Goal: Information Seeking & Learning: Learn about a topic

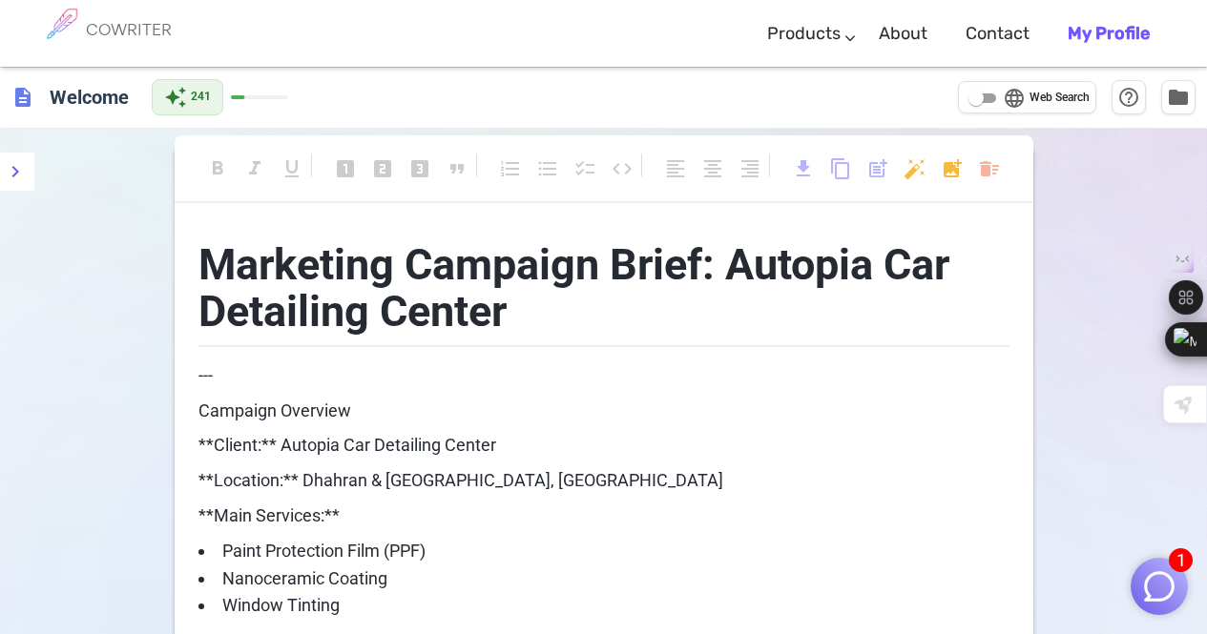
scroll to position [3902, 0]
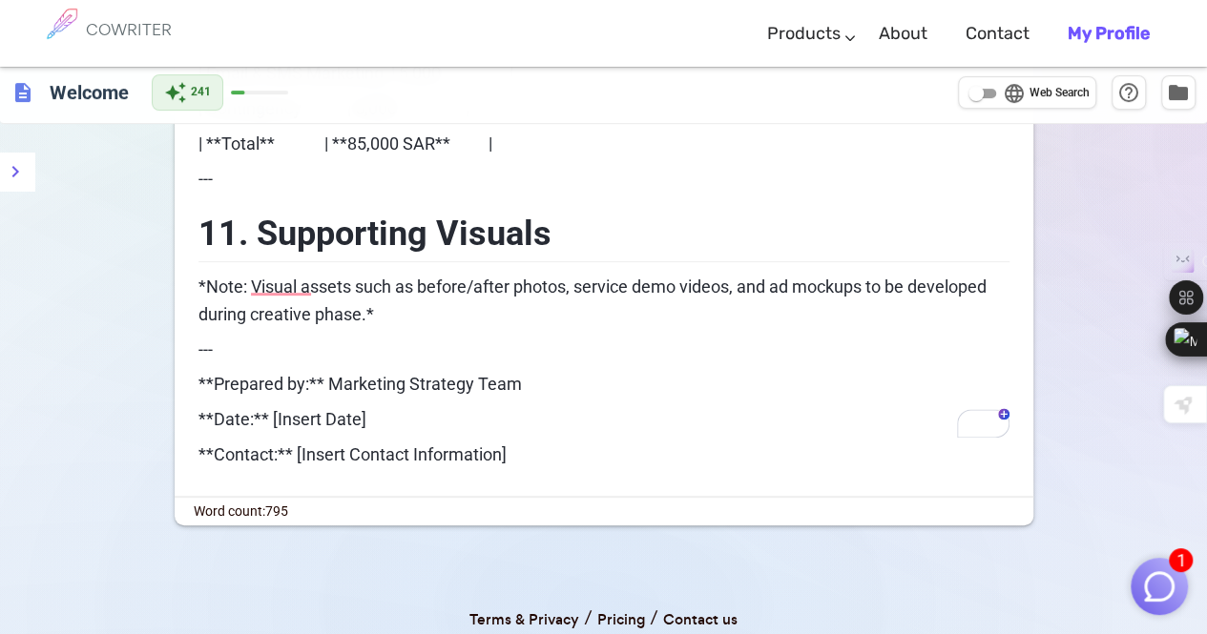
click at [239, 214] on span "11. Supporting Visuals" at bounding box center [374, 234] width 353 height 40
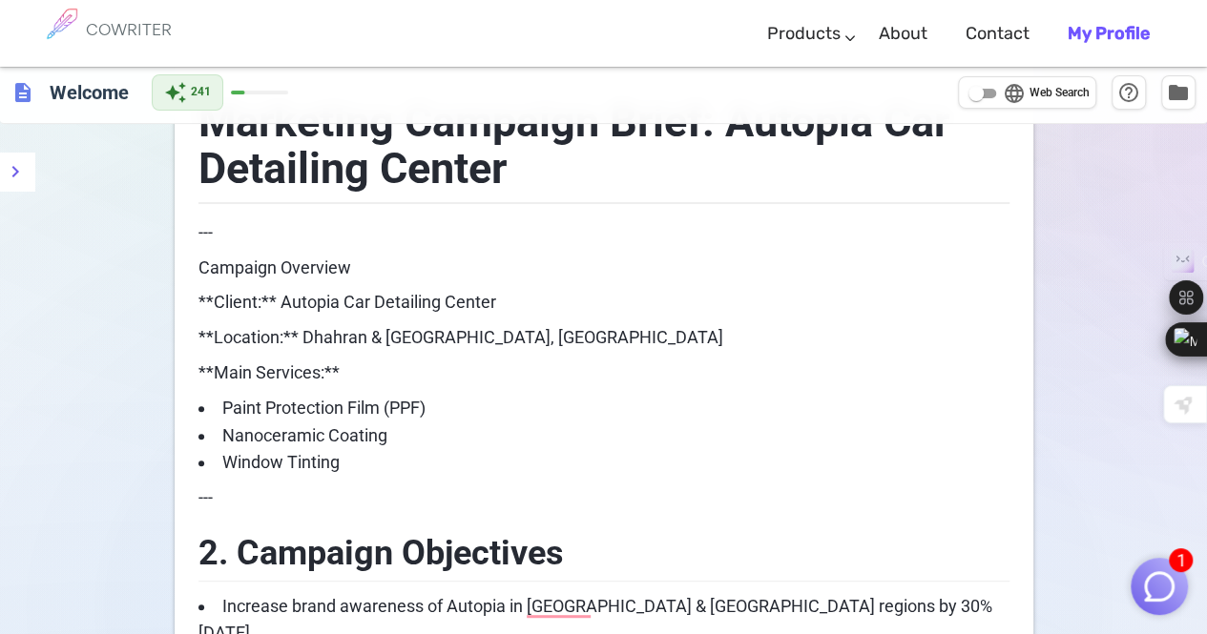
scroll to position [154, 0]
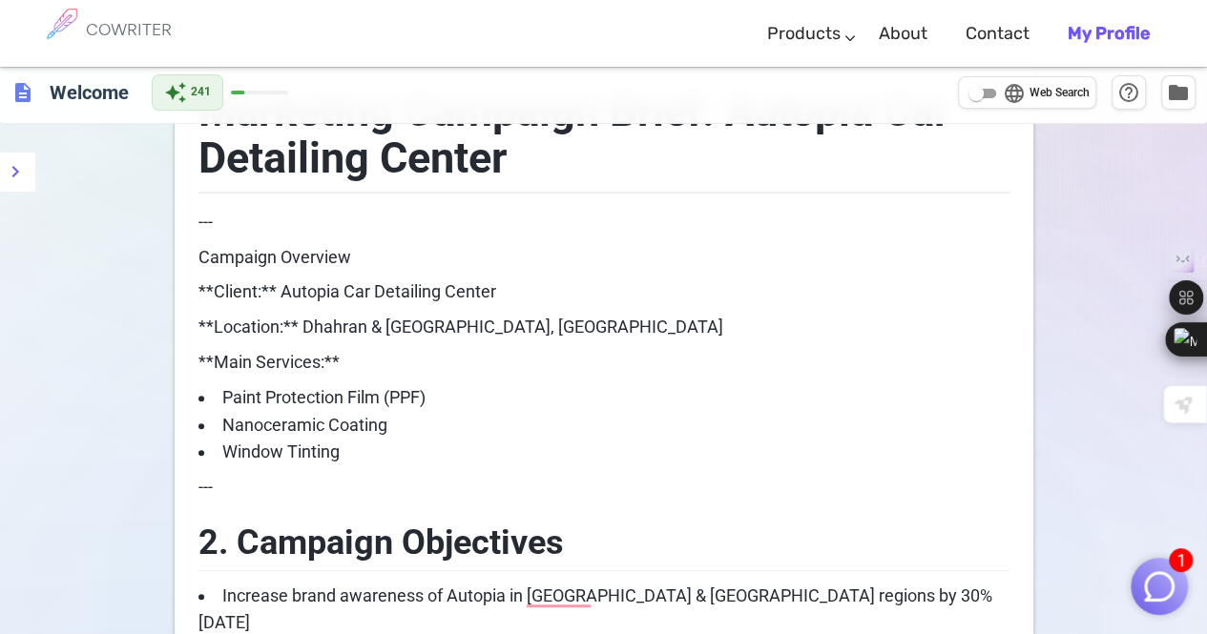
click at [425, 394] on span "Paint Protection Film (PPF)" at bounding box center [323, 397] width 203 height 20
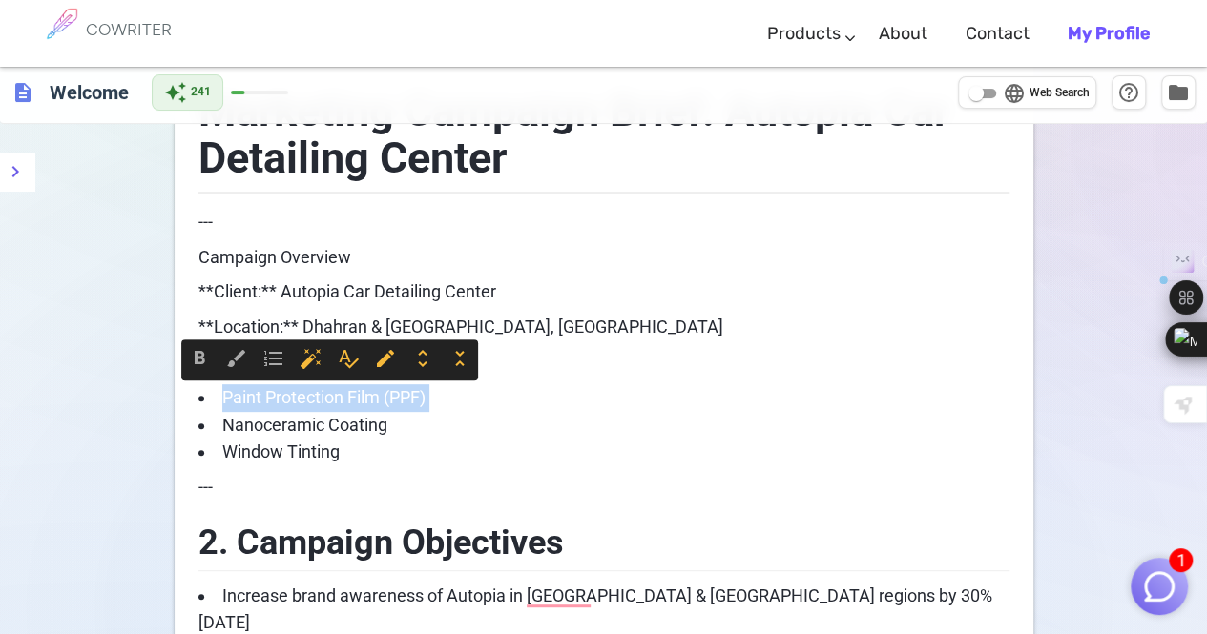
click at [425, 394] on span "Paint Protection Film (PPF)" at bounding box center [323, 397] width 203 height 20
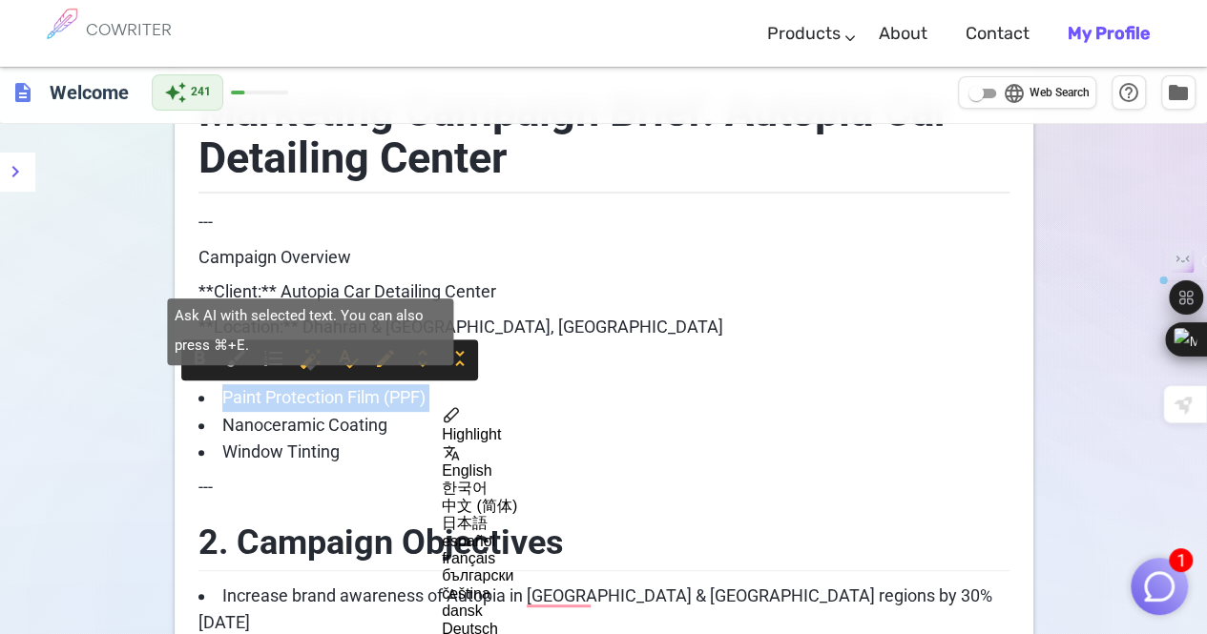
click at [305, 363] on span "auto_fix_high" at bounding box center [310, 358] width 23 height 23
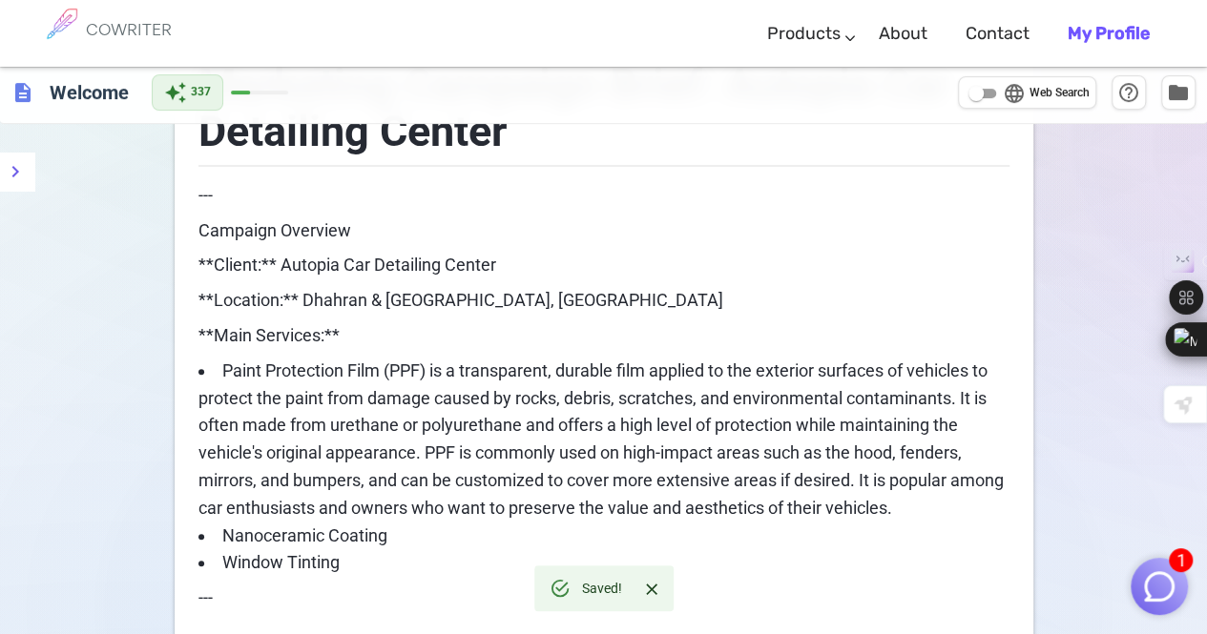
scroll to position [184, 0]
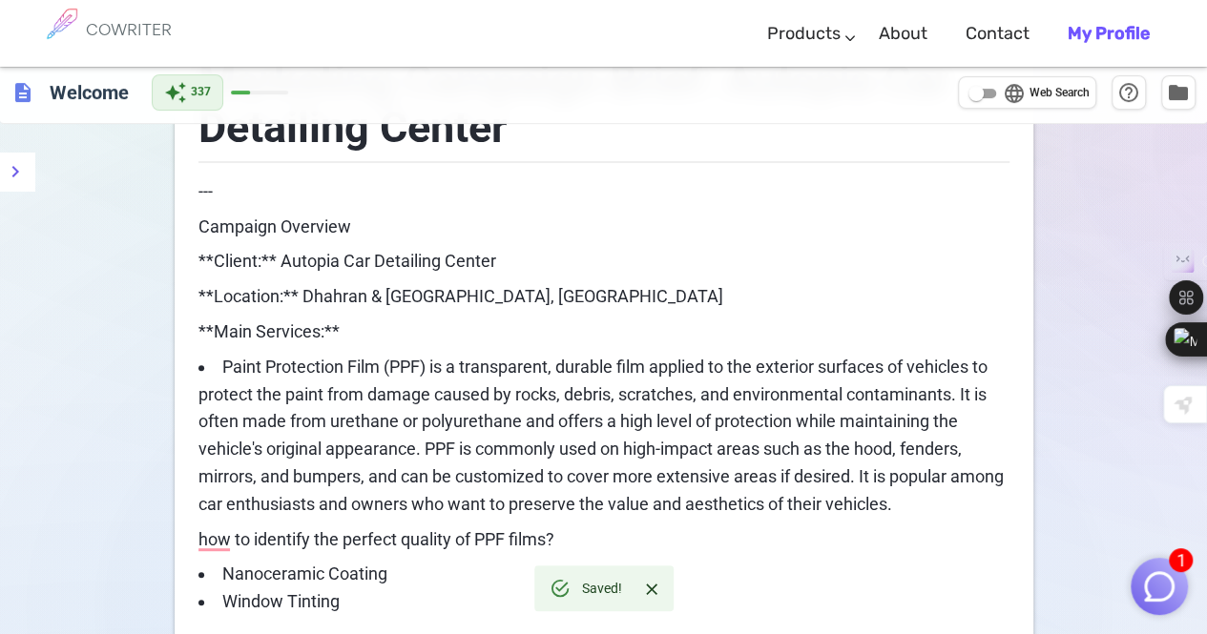
click at [329, 545] on span "how to identify the perfect quality of PPF films?" at bounding box center [376, 539] width 356 height 20
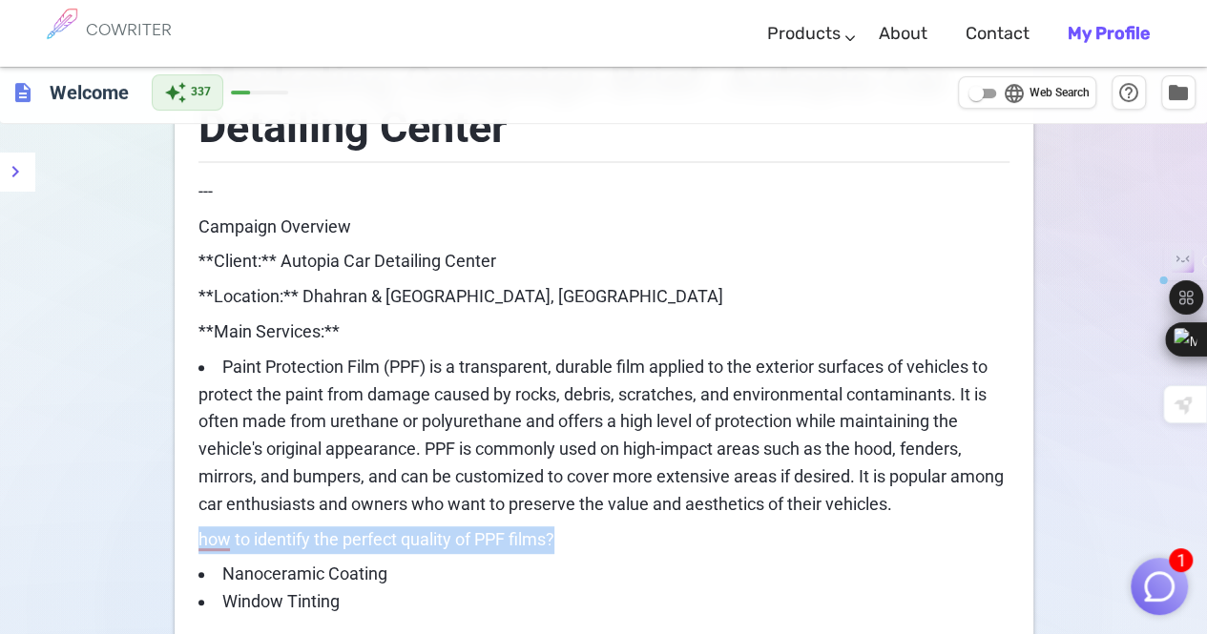
click at [329, 545] on span "how to identify the perfect quality of PPF films?" at bounding box center [376, 539] width 356 height 20
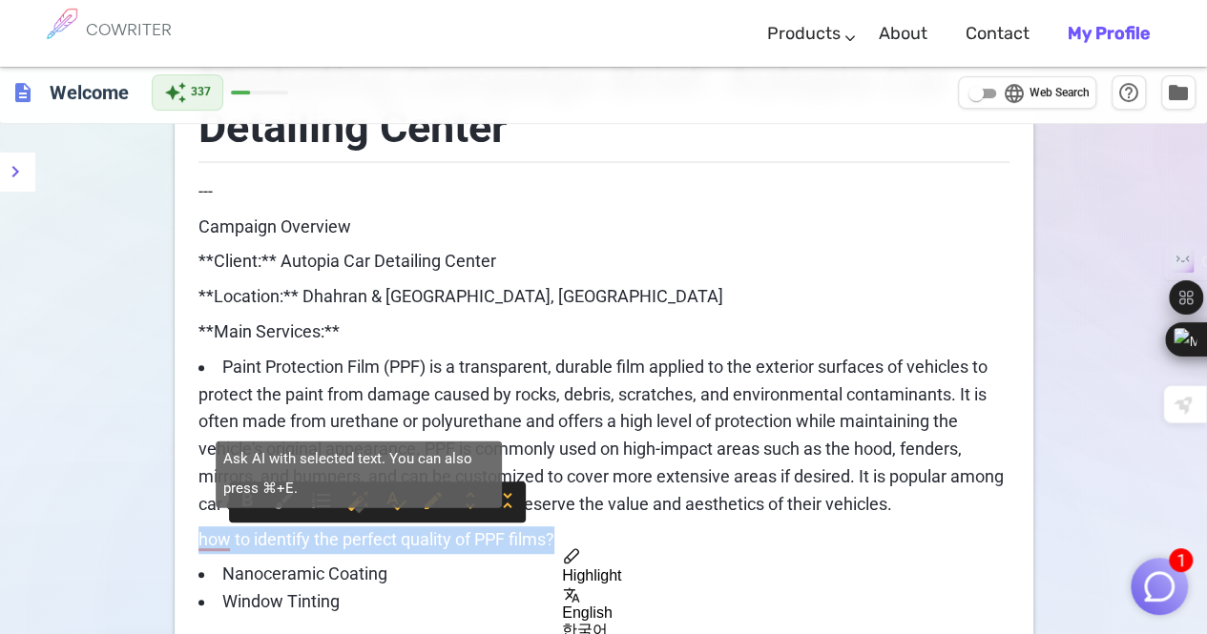
click at [355, 495] on span "auto_fix_high" at bounding box center [358, 500] width 23 height 23
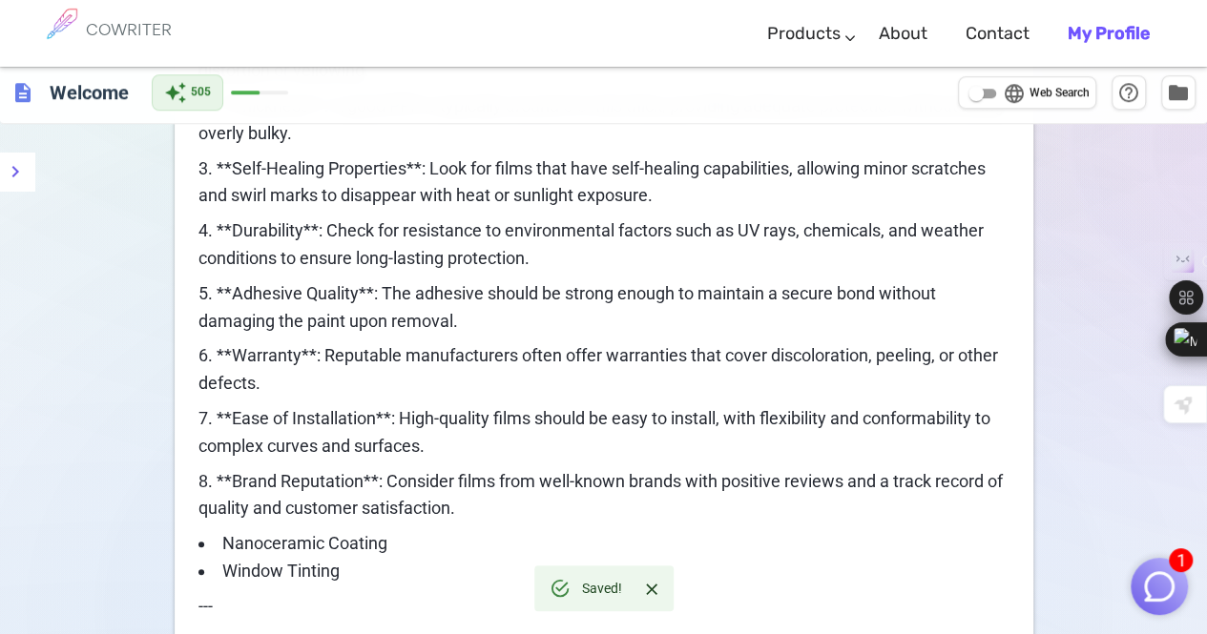
scroll to position [708, 0]
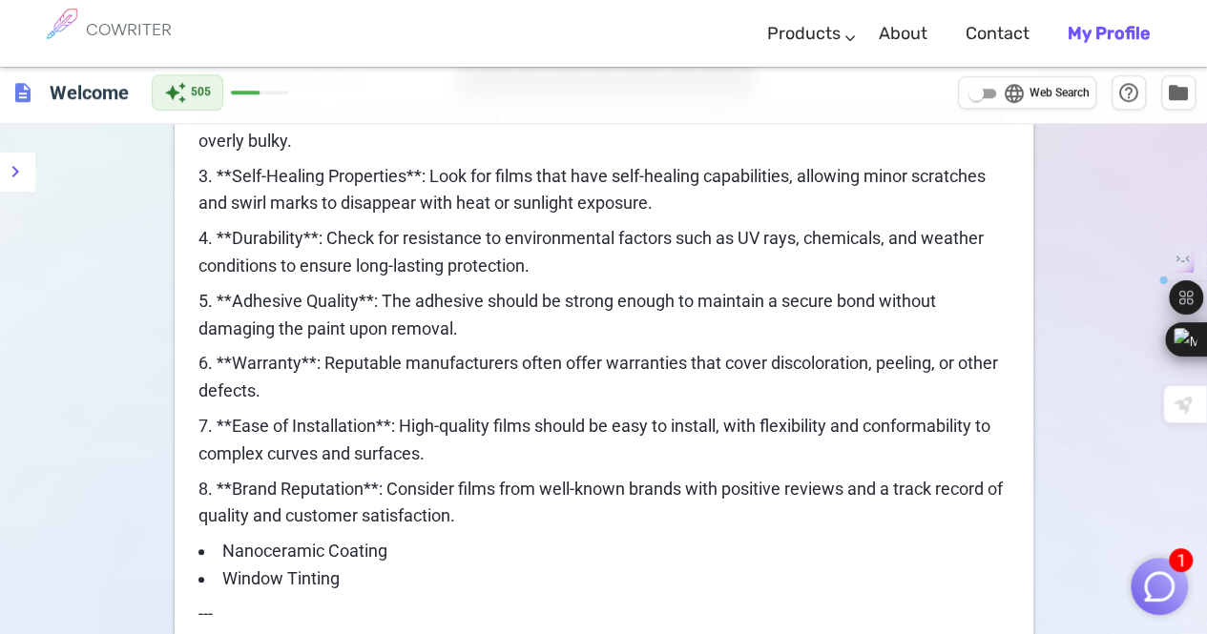
drag, startPoint x: 501, startPoint y: 524, endPoint x: 197, endPoint y: 115, distance: 508.5
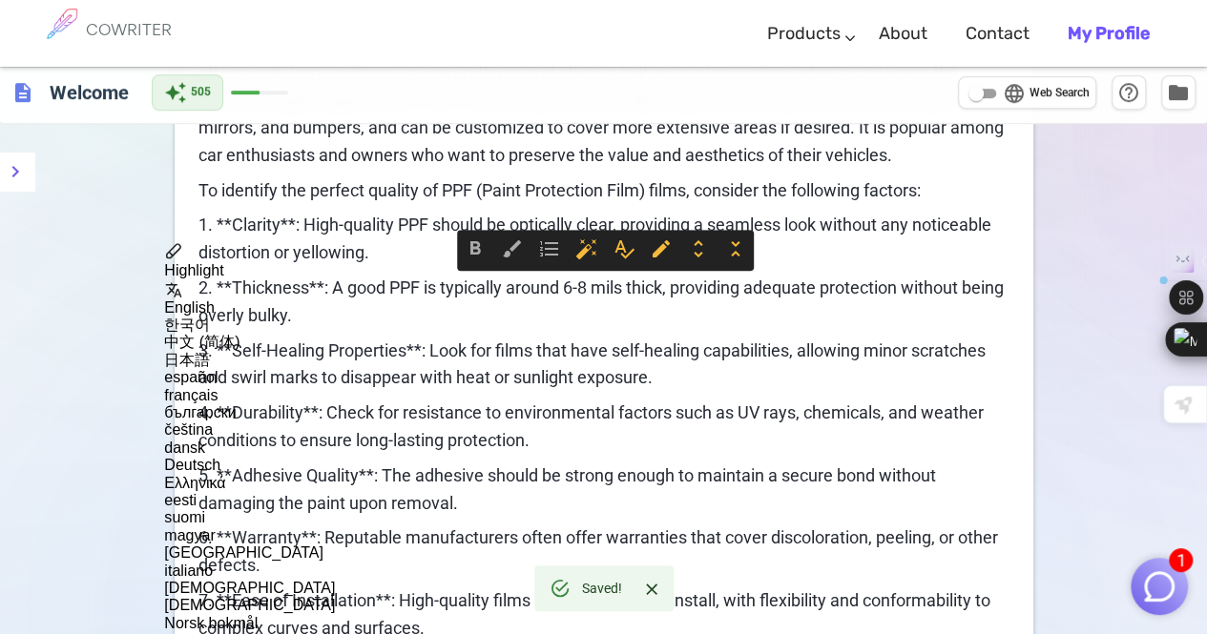
scroll to position [532, 0]
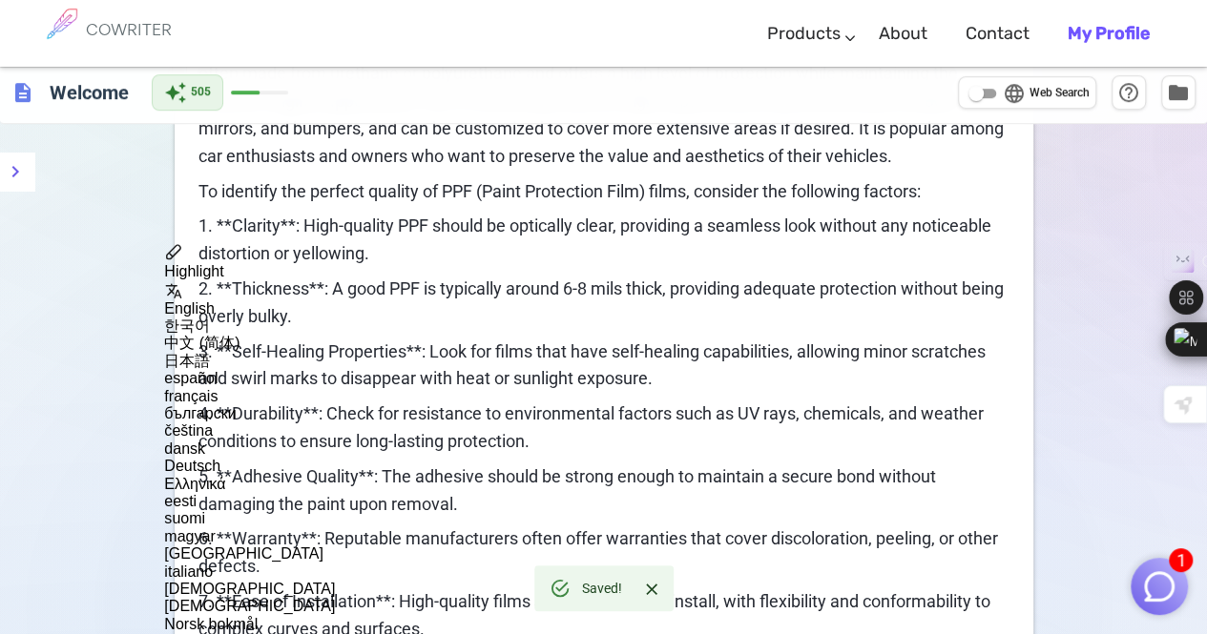
click at [231, 214] on p "1. **Clarity**: High-quality PPF should be optically clear, providing a seamles…" at bounding box center [603, 240] width 811 height 55
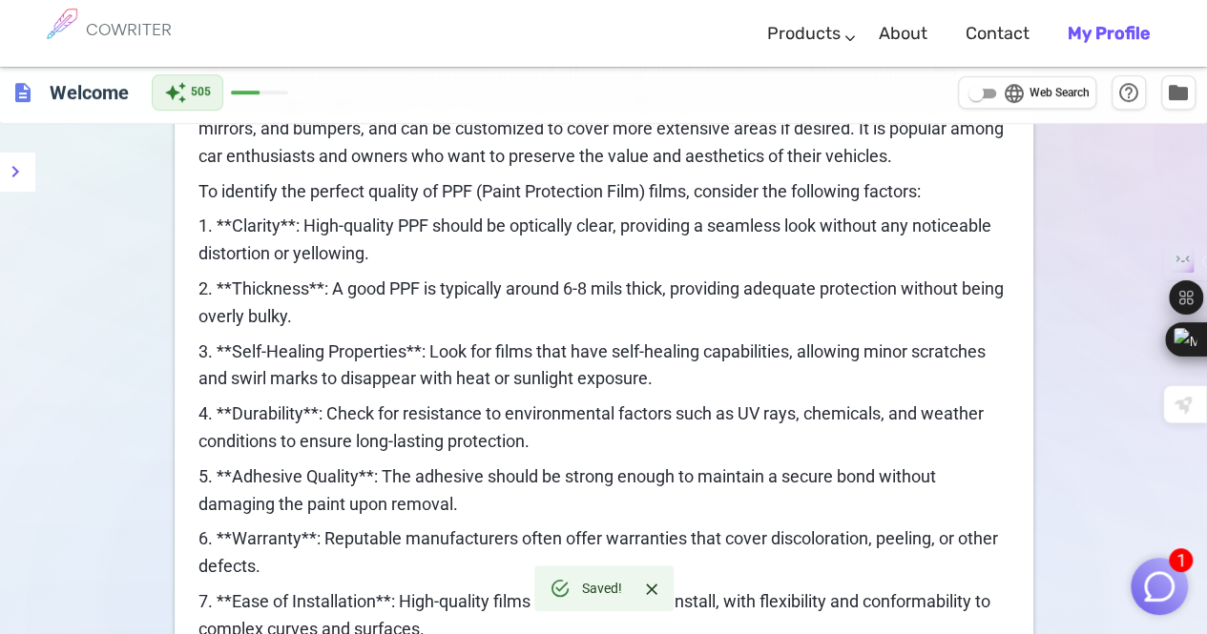
click at [212, 192] on span "To identify the perfect quality of PPF (Paint Protection Film) films, consider …" at bounding box center [559, 191] width 722 height 20
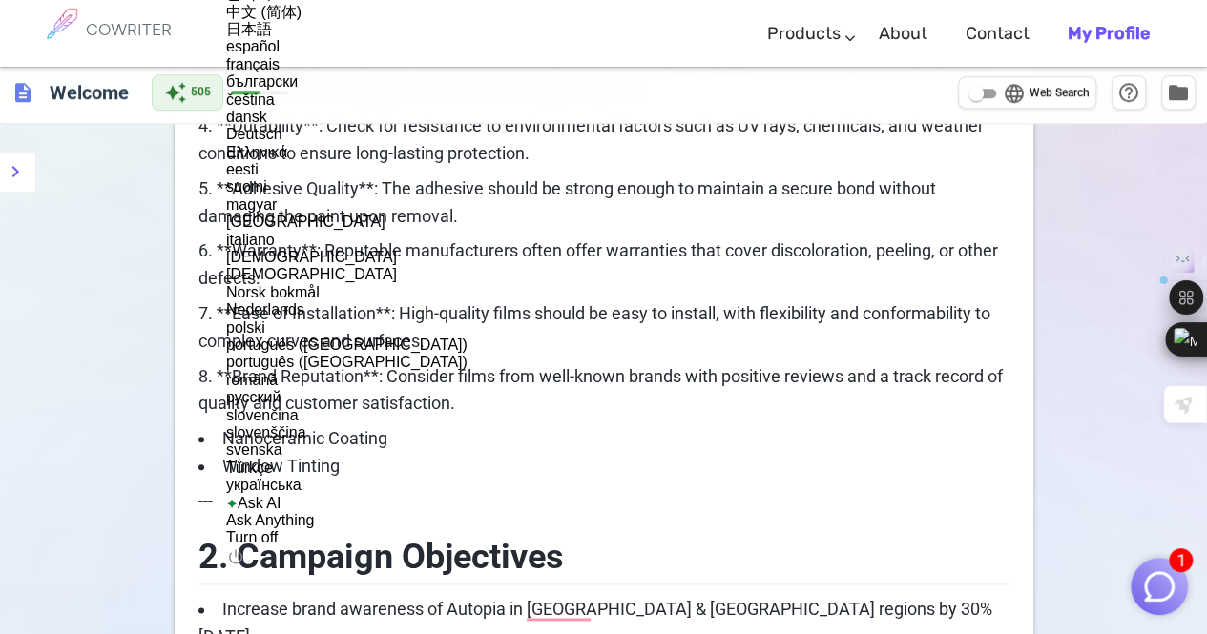
scroll to position [975, 0]
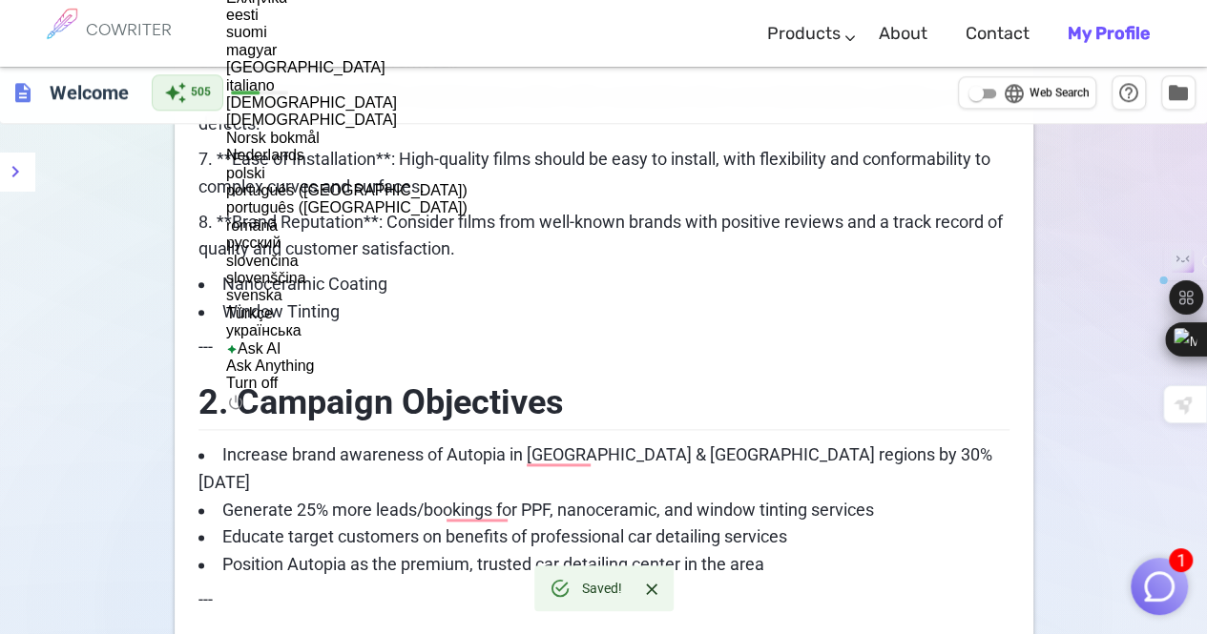
drag, startPoint x: 212, startPoint y: 192, endPoint x: 563, endPoint y: 237, distance: 354.0
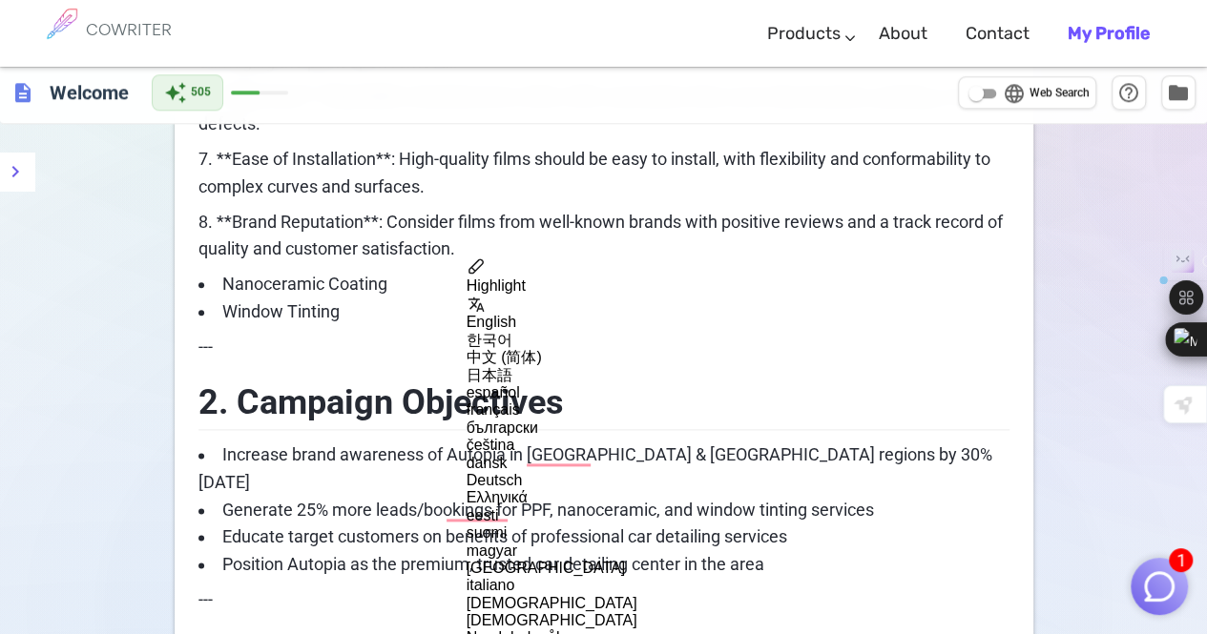
copy div "To identify the perfect quality of PPF (Paint Protection Film) films, consider …"
click at [737, 587] on p "---" at bounding box center [603, 601] width 811 height 28
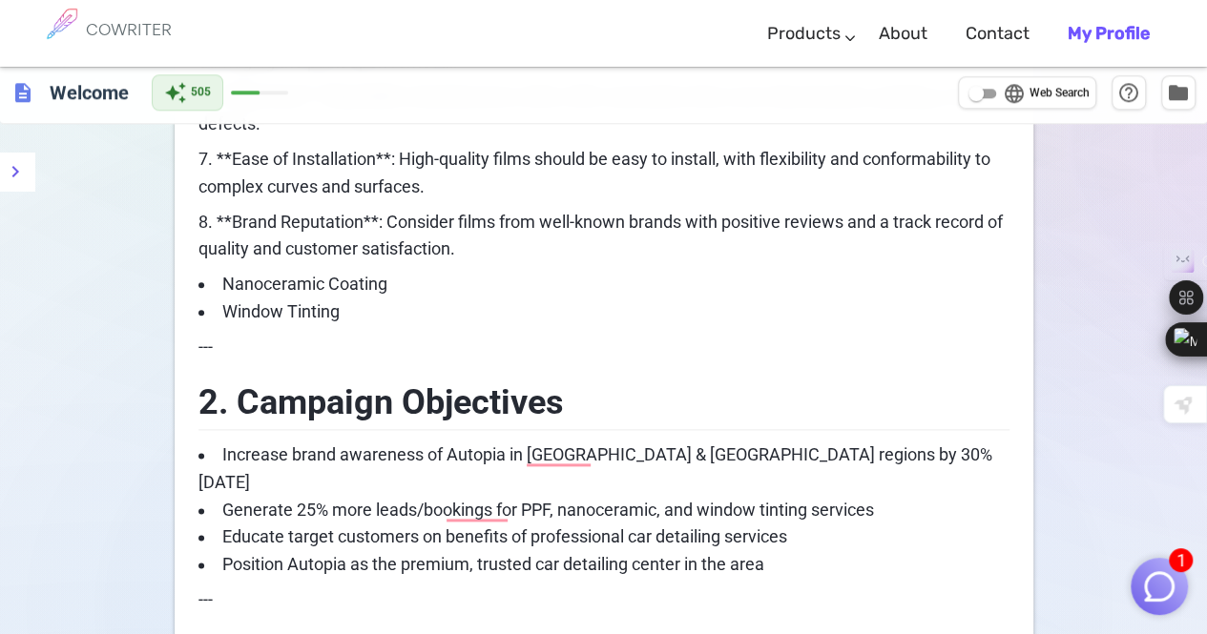
click at [861, 423] on h2 "2. Campaign Objectives" at bounding box center [603, 400] width 811 height 62
